Goal: Information Seeking & Learning: Learn about a topic

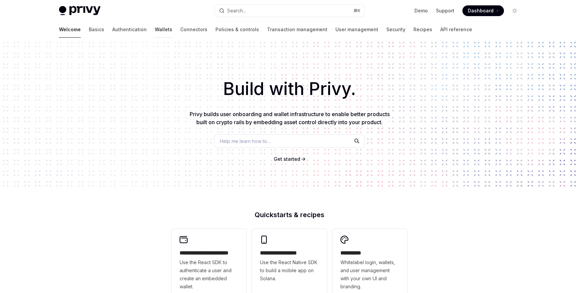
click at [155, 26] on link "Wallets" at bounding box center [163, 29] width 17 height 16
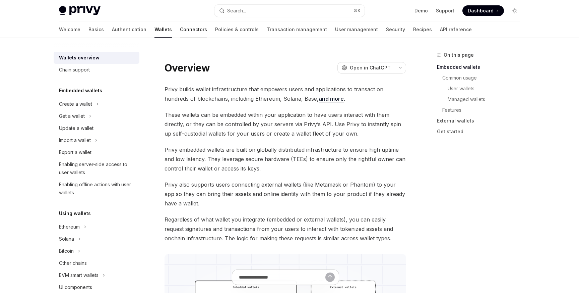
click at [180, 26] on link "Connectors" at bounding box center [193, 29] width 27 height 16
type textarea "*"
